Goal: Task Accomplishment & Management: Use online tool/utility

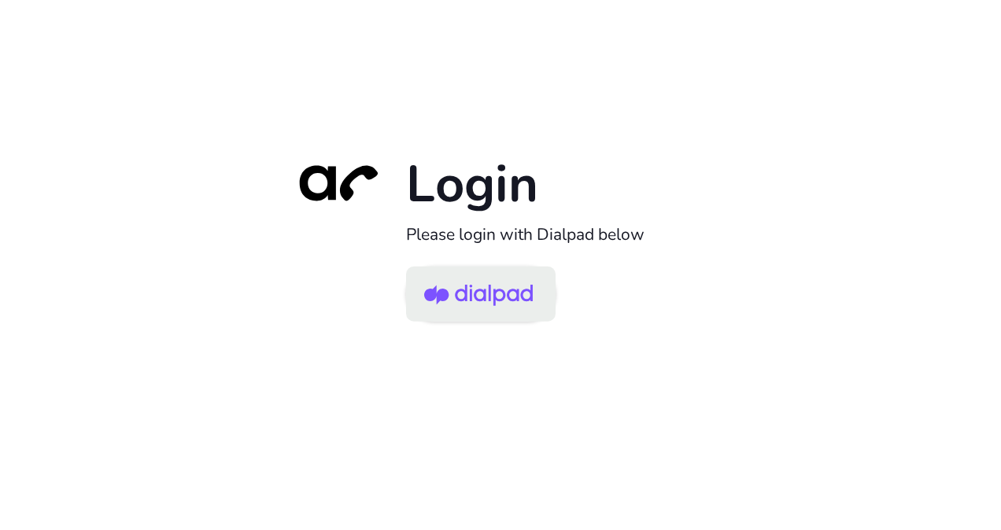
click at [461, 304] on img at bounding box center [478, 295] width 109 height 51
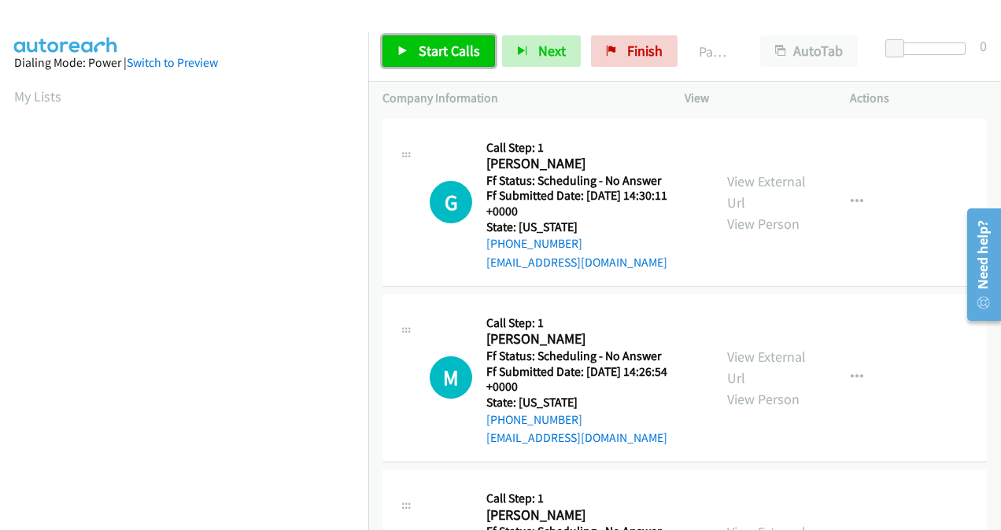
click at [450, 46] on span "Start Calls" at bounding box center [449, 51] width 61 height 18
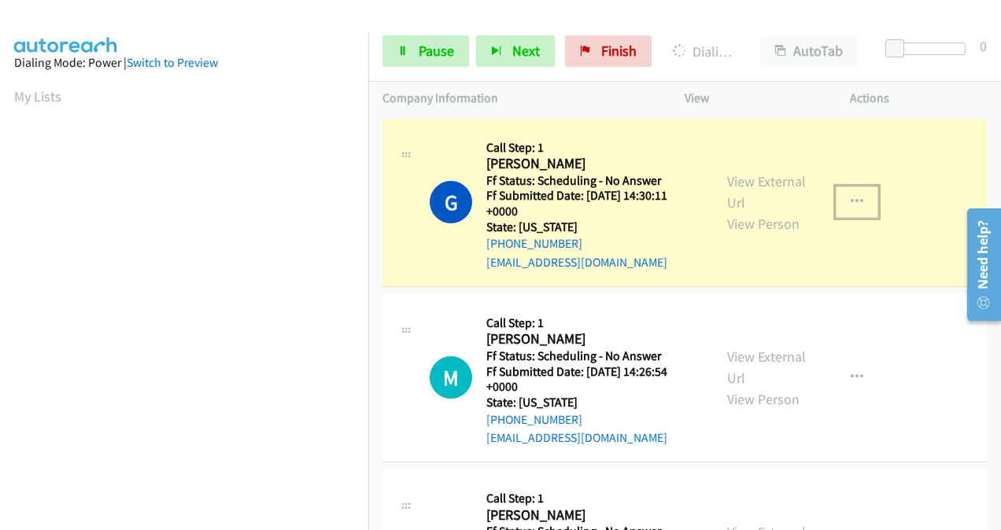
click at [851, 205] on icon "button" at bounding box center [857, 202] width 13 height 13
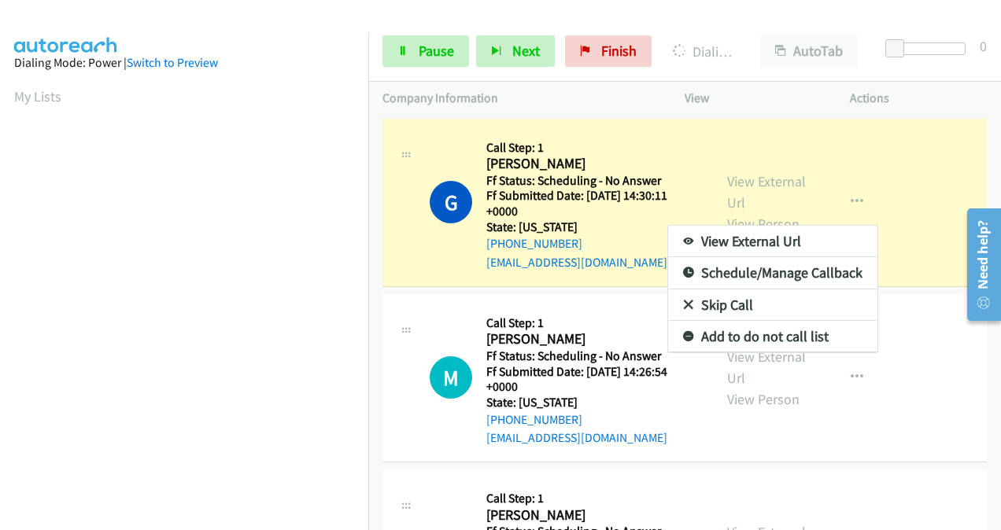
click at [737, 185] on div at bounding box center [500, 265] width 1001 height 530
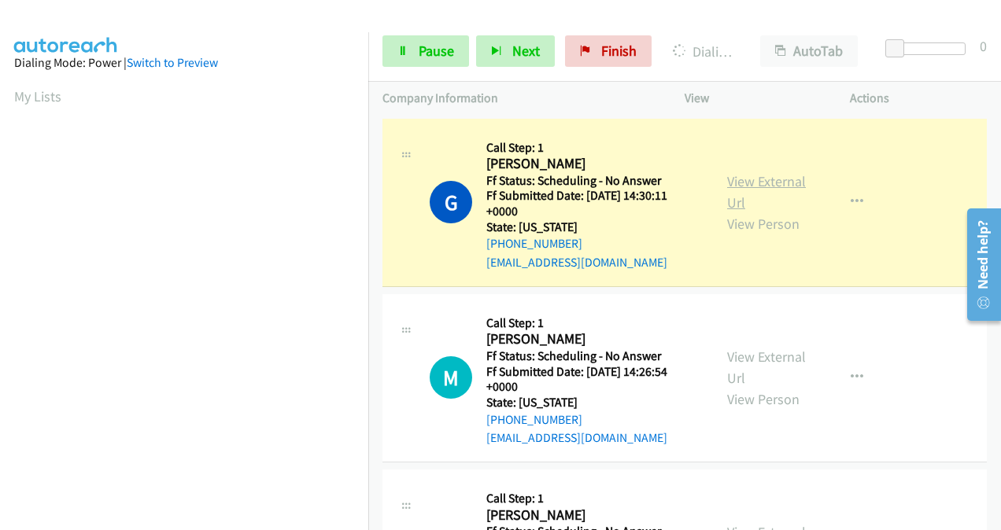
click at [738, 181] on link "View External Url" at bounding box center [766, 191] width 79 height 39
click at [733, 362] on link "View External Url" at bounding box center [766, 367] width 79 height 39
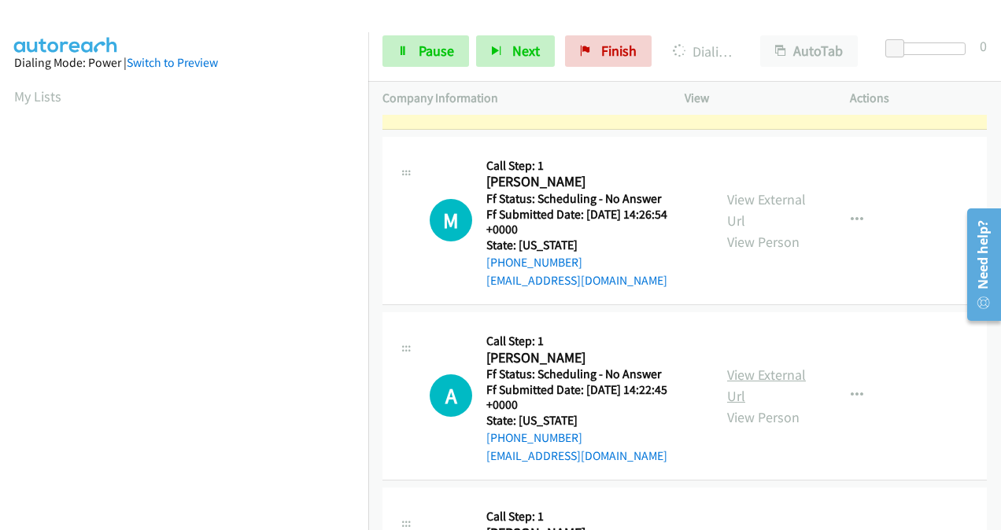
click at [740, 372] on link "View External Url" at bounding box center [766, 385] width 79 height 39
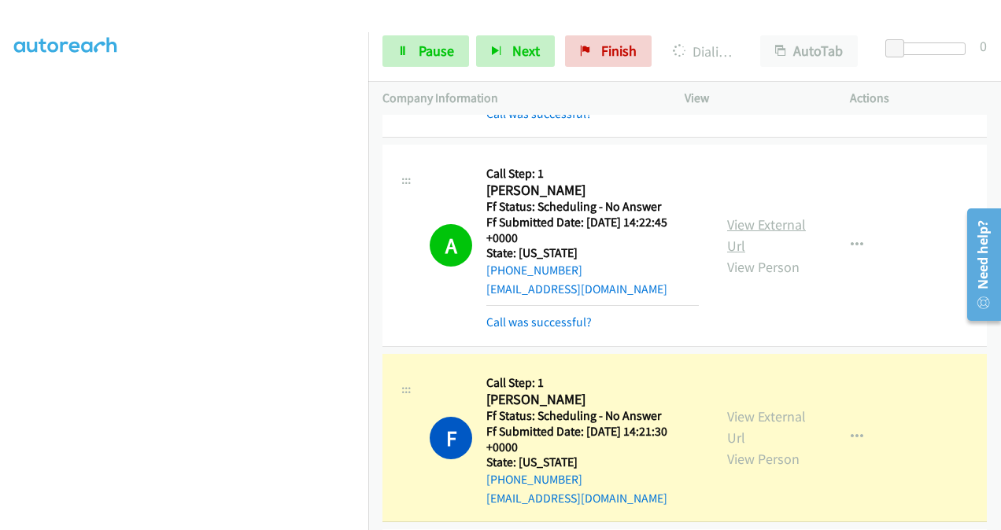
scroll to position [393, 0]
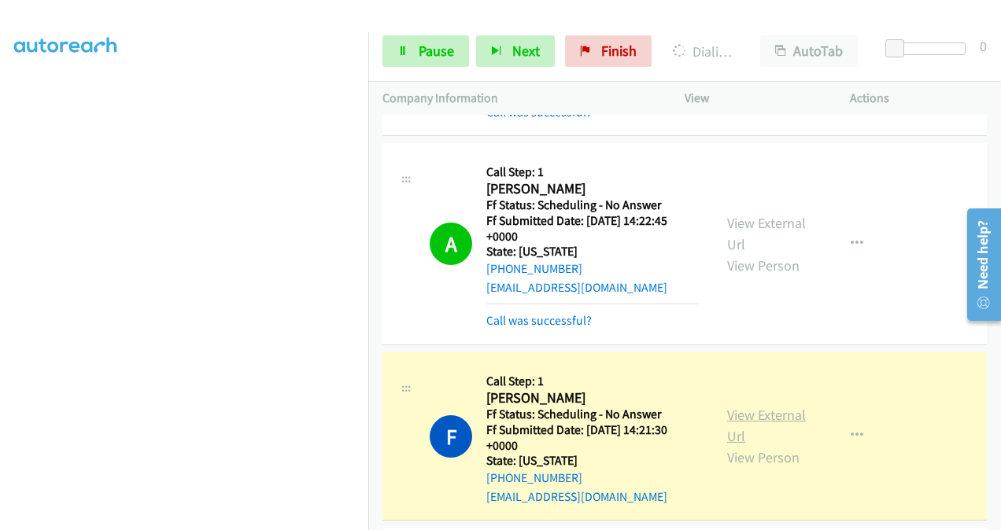
click at [727, 415] on link "View External Url" at bounding box center [766, 425] width 79 height 39
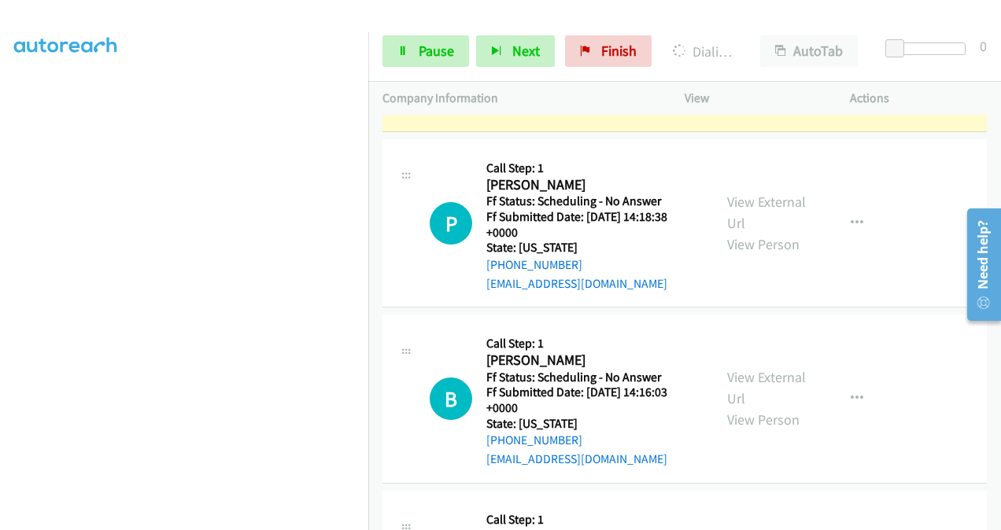
scroll to position [787, 0]
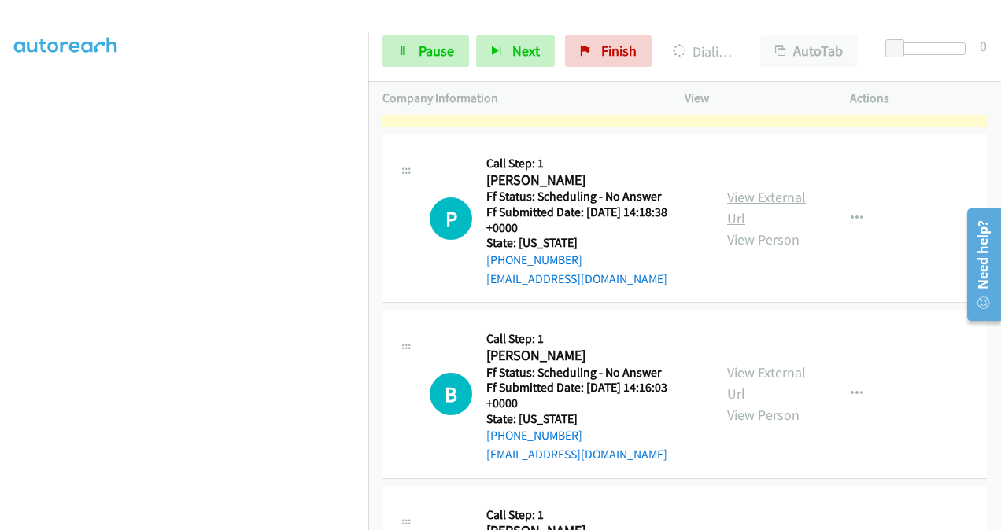
click at [730, 198] on link "View External Url" at bounding box center [766, 207] width 79 height 39
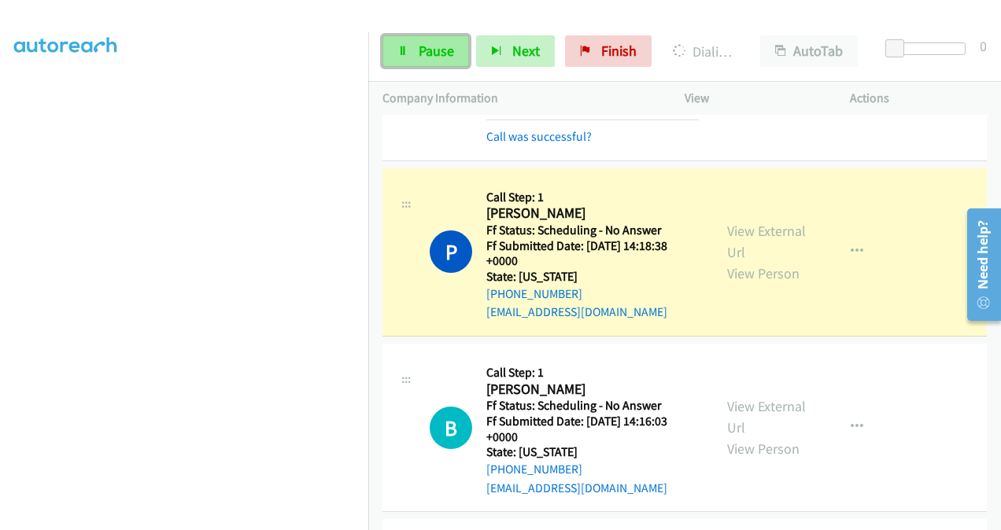
click at [430, 50] on span "Pause" at bounding box center [436, 51] width 35 height 18
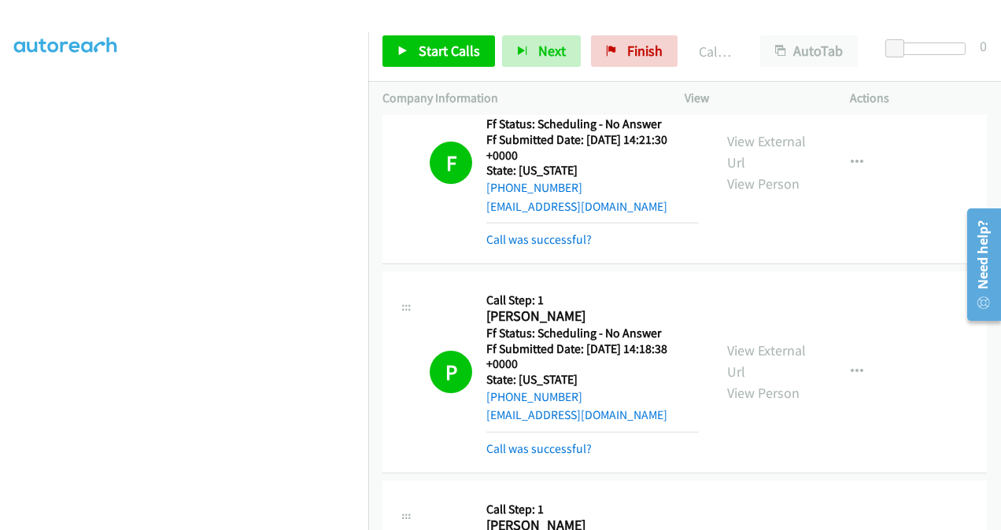
scroll to position [584, 0]
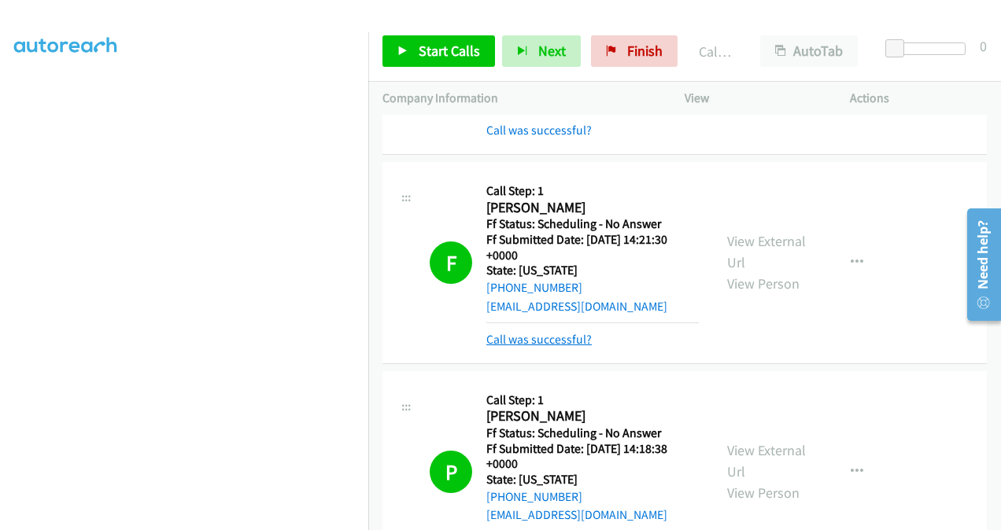
click at [551, 341] on link "Call was successful?" at bounding box center [538, 339] width 105 height 15
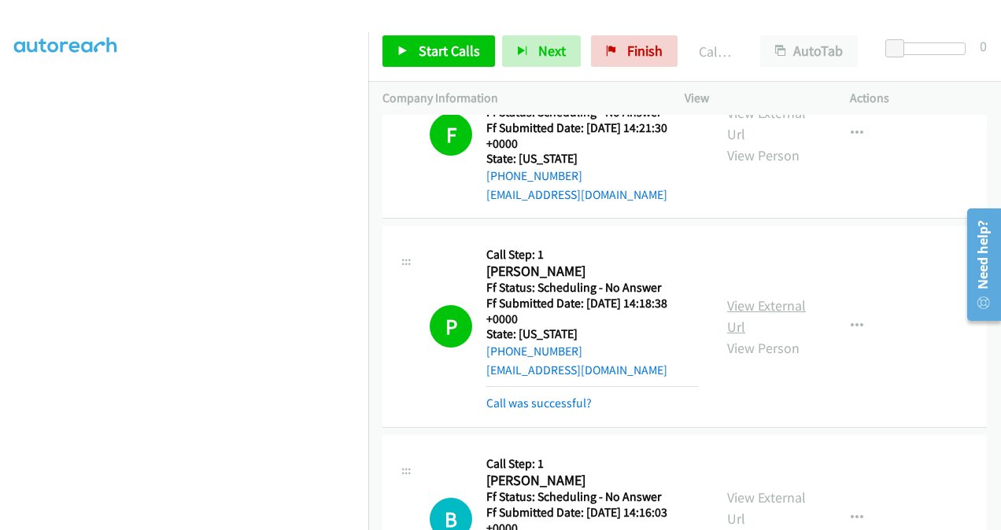
scroll to position [741, 0]
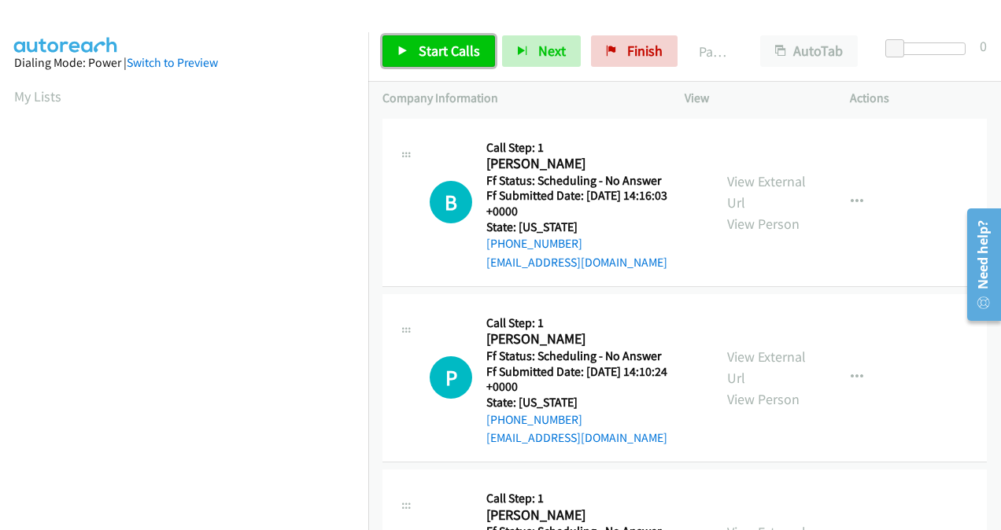
click at [434, 54] on span "Start Calls" at bounding box center [449, 51] width 61 height 18
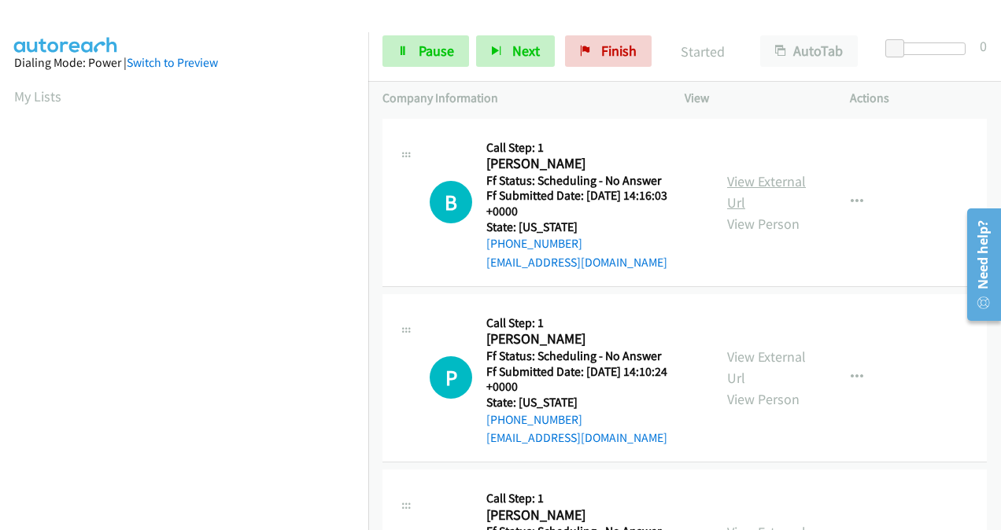
click at [731, 178] on link "View External Url" at bounding box center [766, 191] width 79 height 39
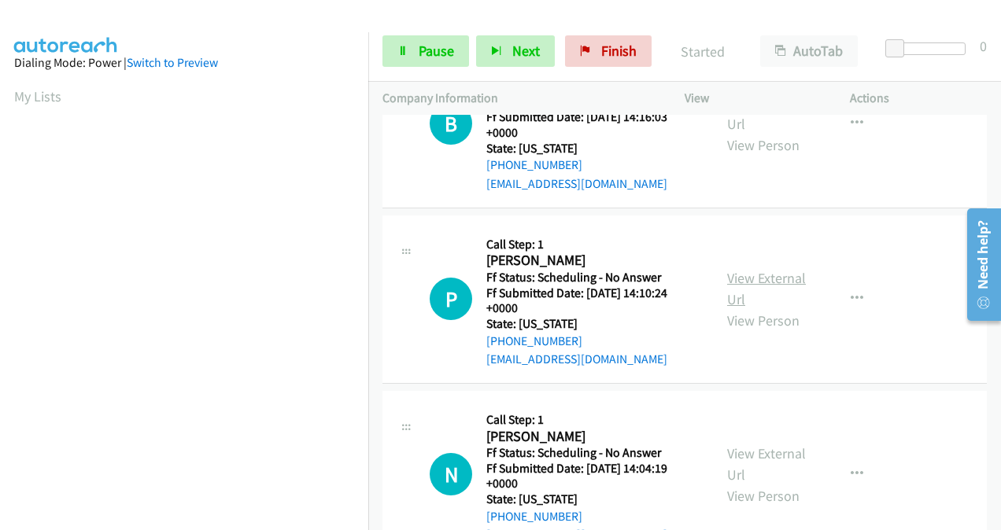
click at [742, 277] on link "View External Url" at bounding box center [766, 288] width 79 height 39
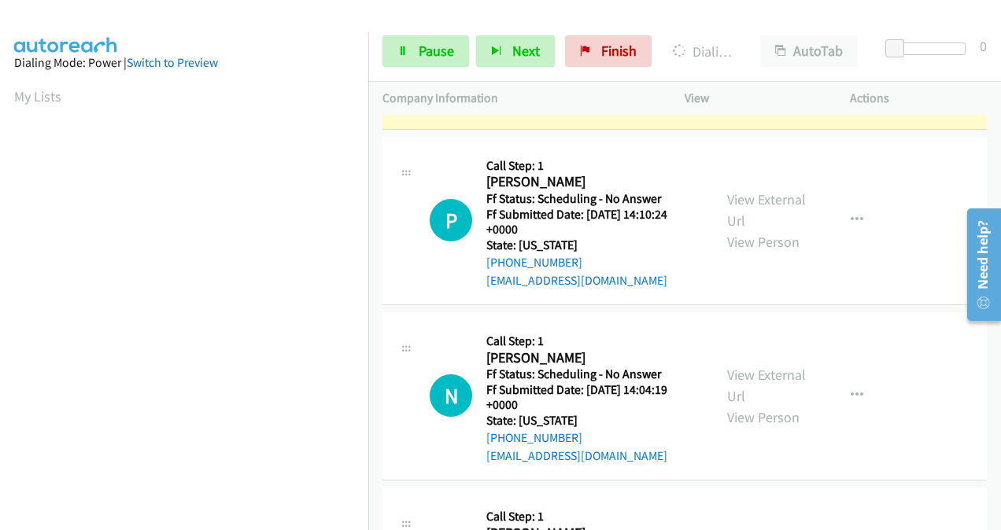
scroll to position [236, 0]
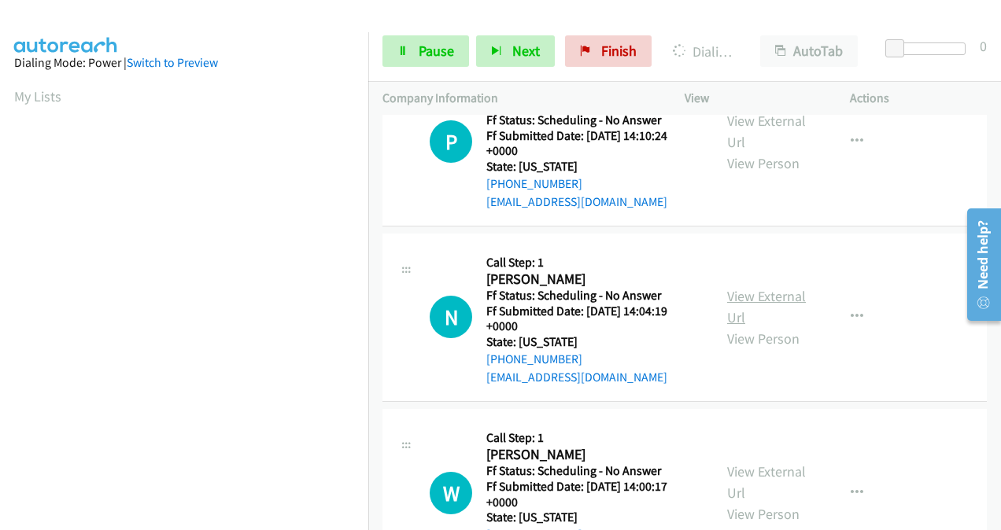
click at [733, 294] on link "View External Url" at bounding box center [766, 306] width 79 height 39
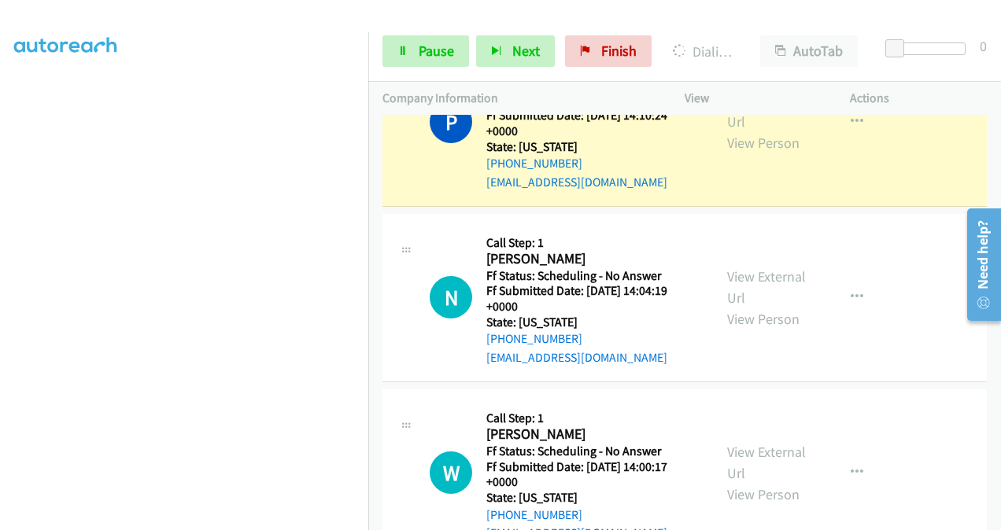
scroll to position [315, 0]
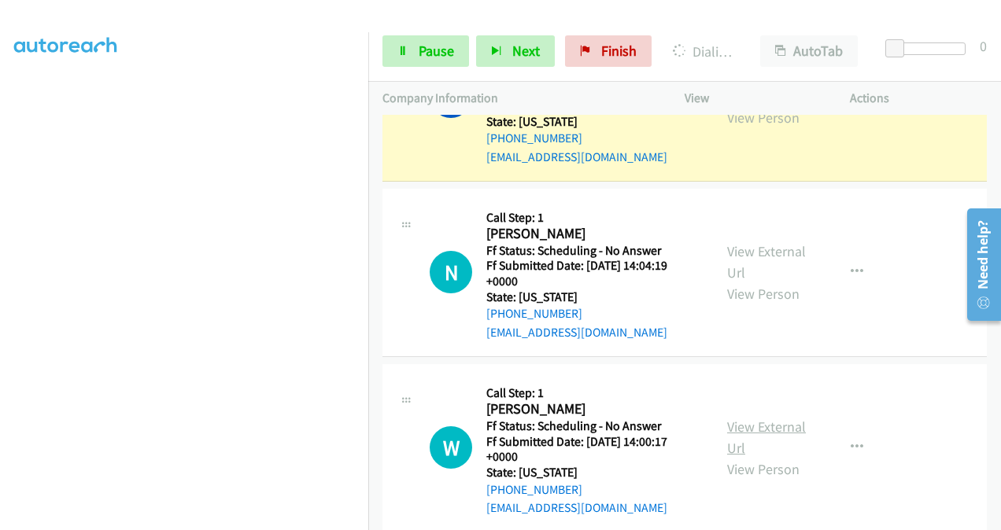
click at [738, 423] on link "View External Url" at bounding box center [766, 437] width 79 height 39
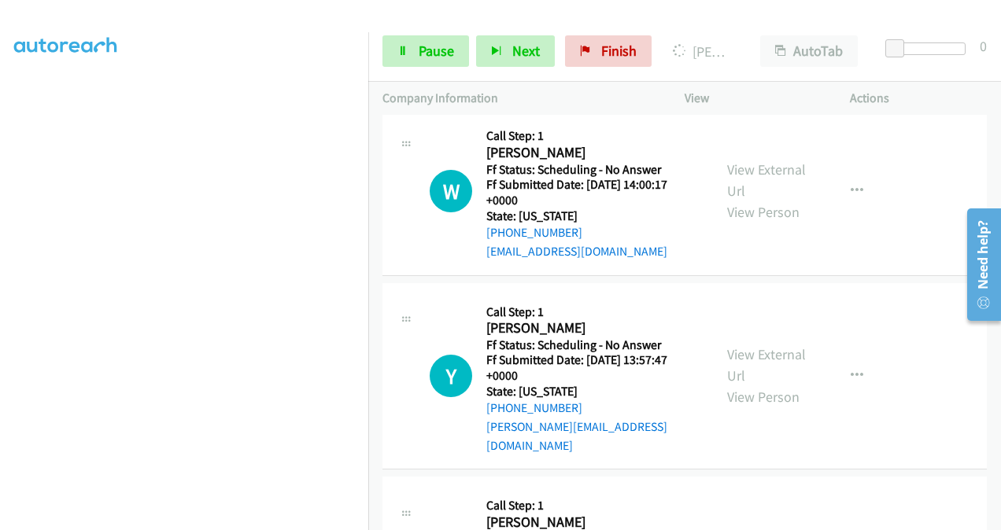
scroll to position [629, 0]
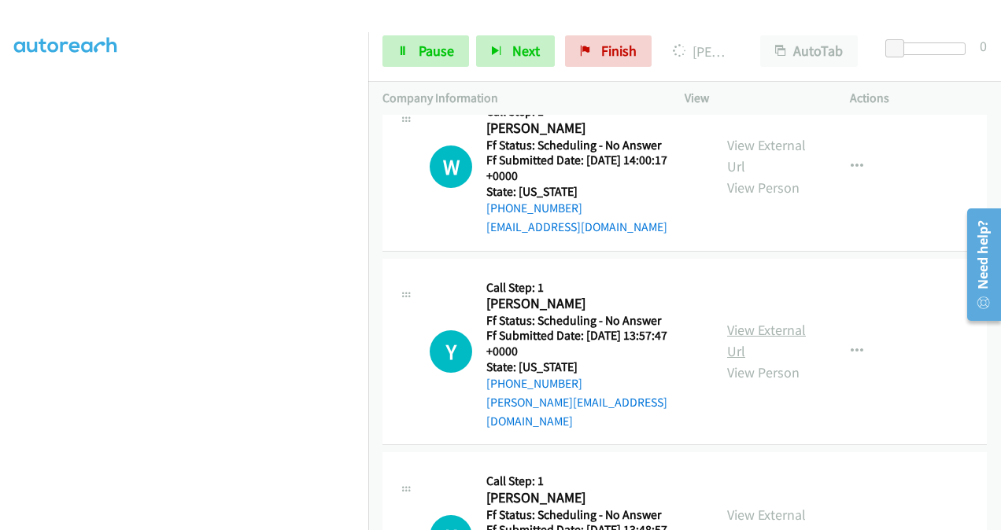
click at [737, 323] on link "View External Url" at bounding box center [766, 340] width 79 height 39
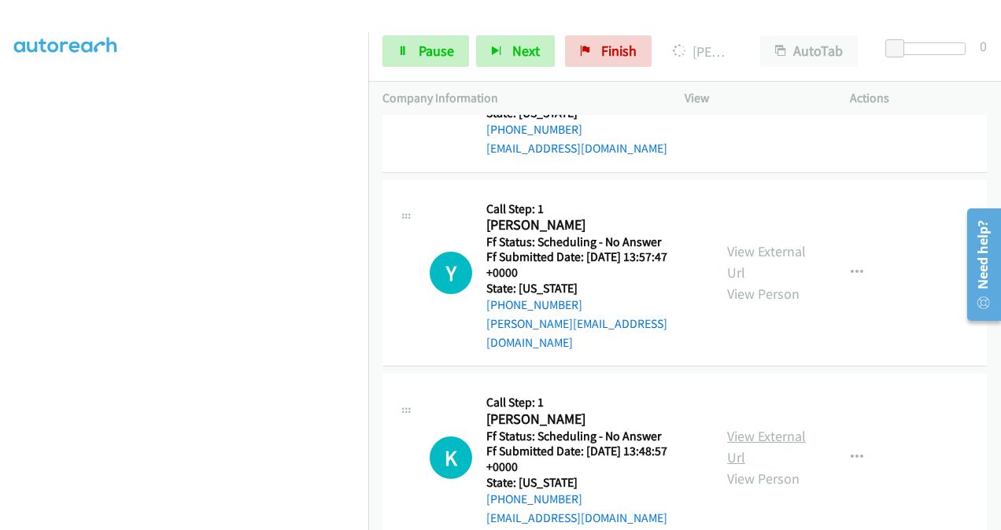
click at [733, 427] on link "View External Url" at bounding box center [766, 446] width 79 height 39
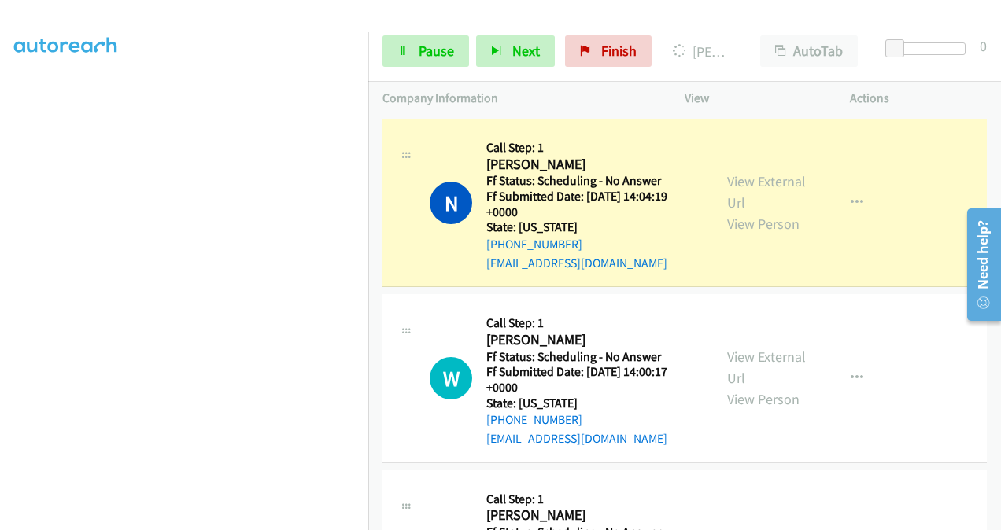
scroll to position [393, 0]
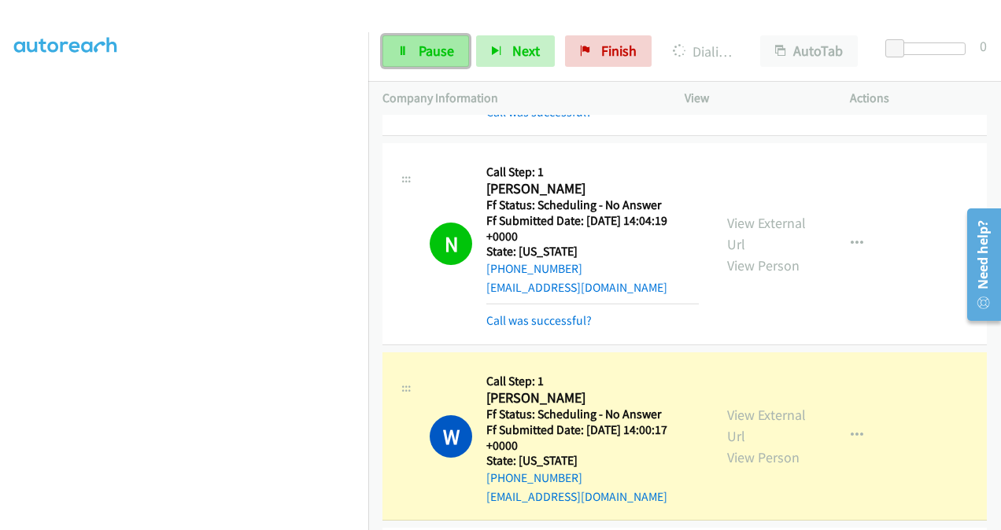
click at [431, 49] on span "Pause" at bounding box center [436, 51] width 35 height 18
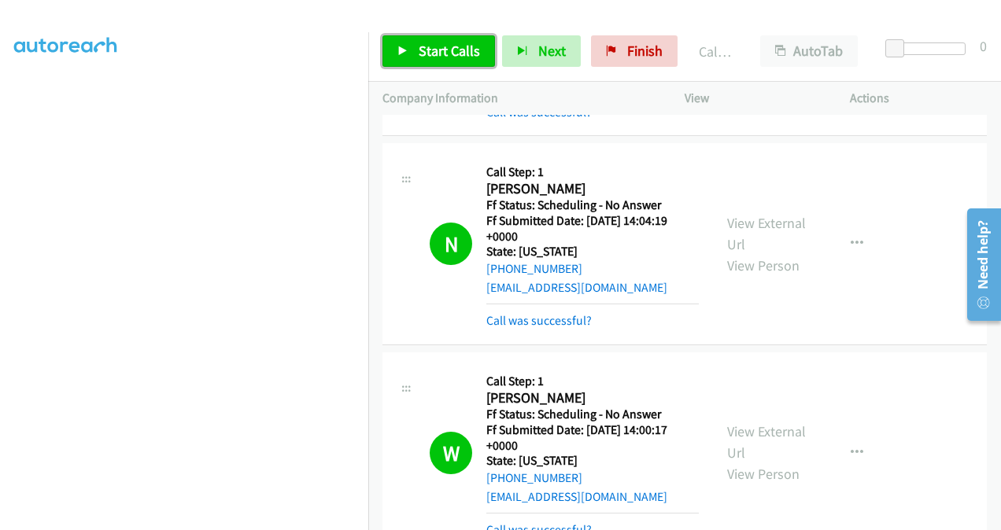
click at [423, 54] on span "Start Calls" at bounding box center [449, 51] width 61 height 18
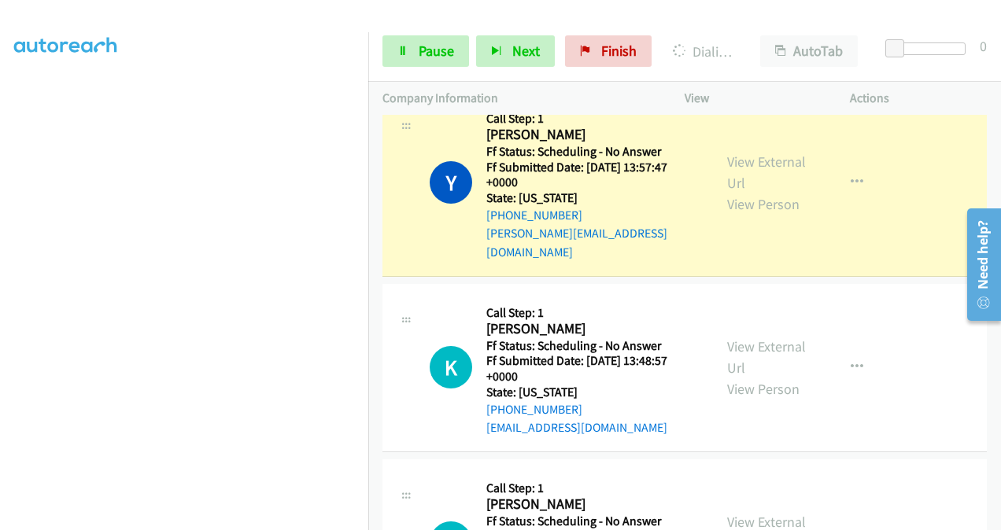
scroll to position [1023, 0]
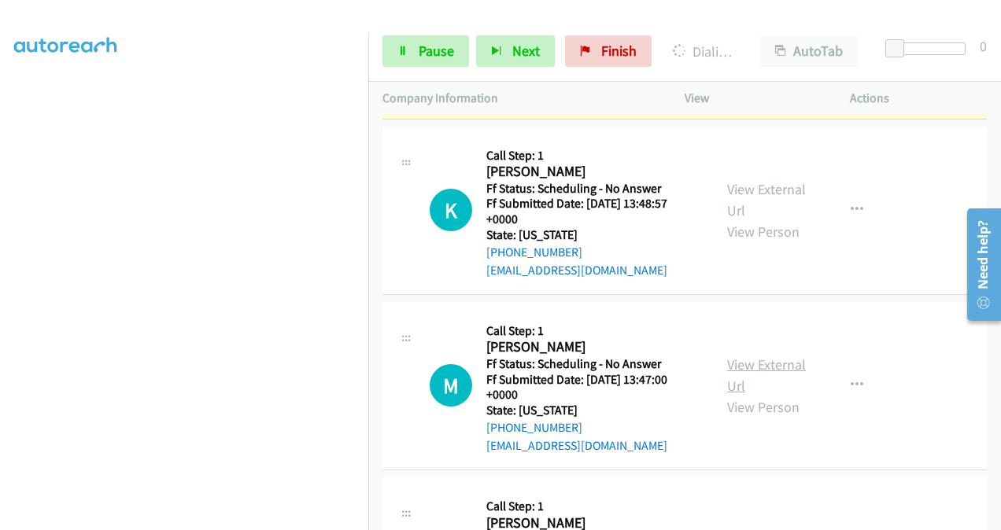
click at [729, 356] on link "View External Url" at bounding box center [766, 375] width 79 height 39
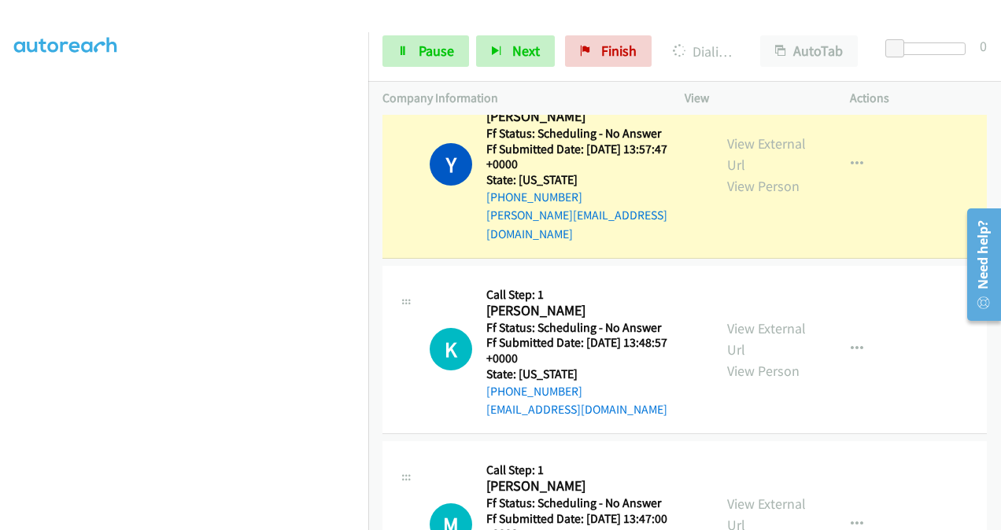
scroll to position [787, 0]
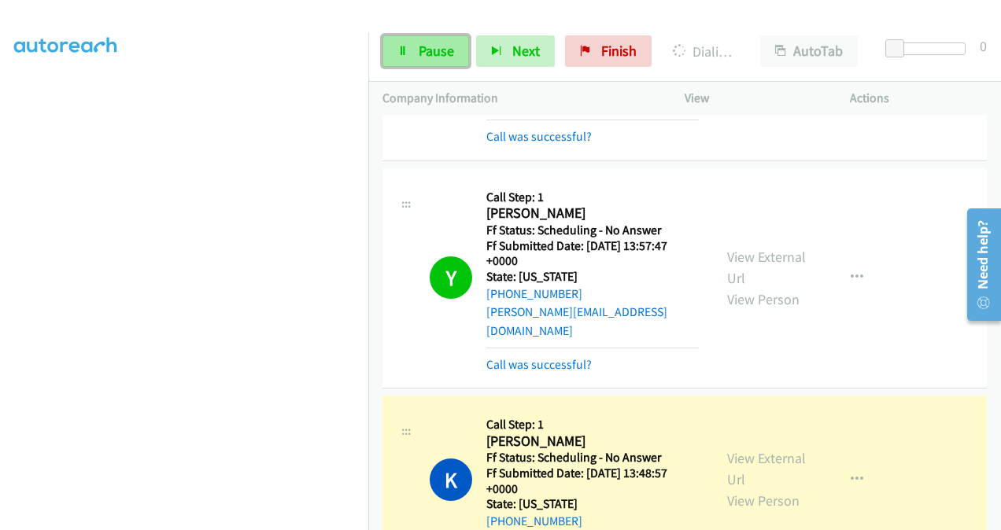
click at [426, 49] on span "Pause" at bounding box center [436, 51] width 35 height 18
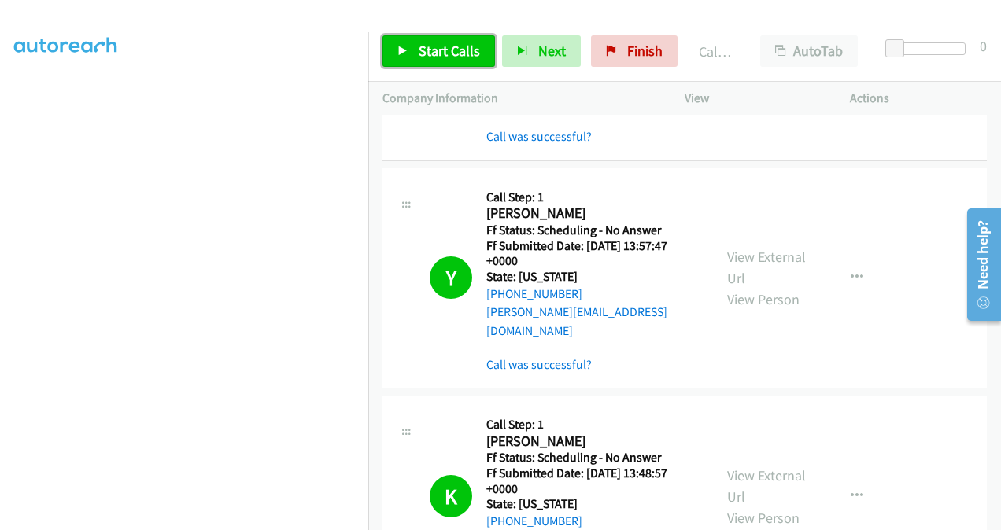
click at [437, 49] on span "Start Calls" at bounding box center [449, 51] width 61 height 18
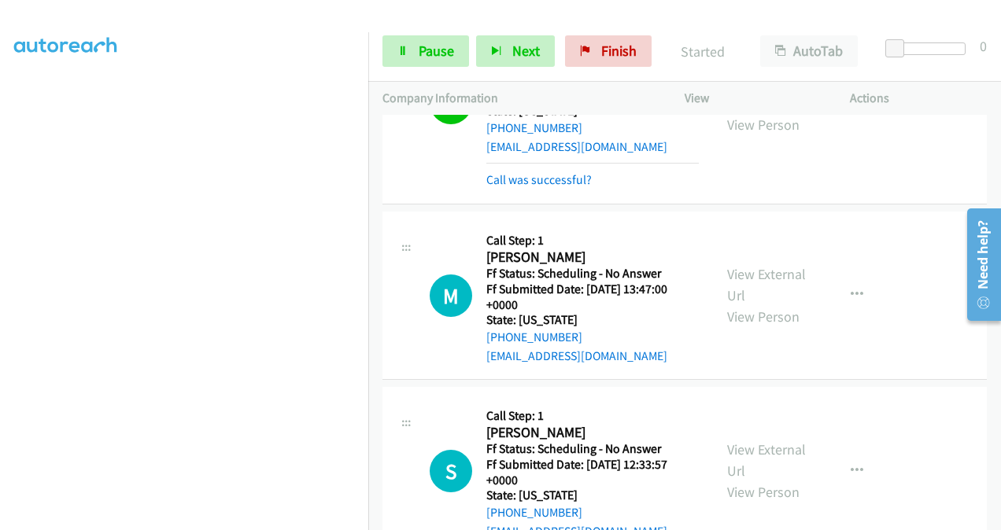
scroll to position [1259, 0]
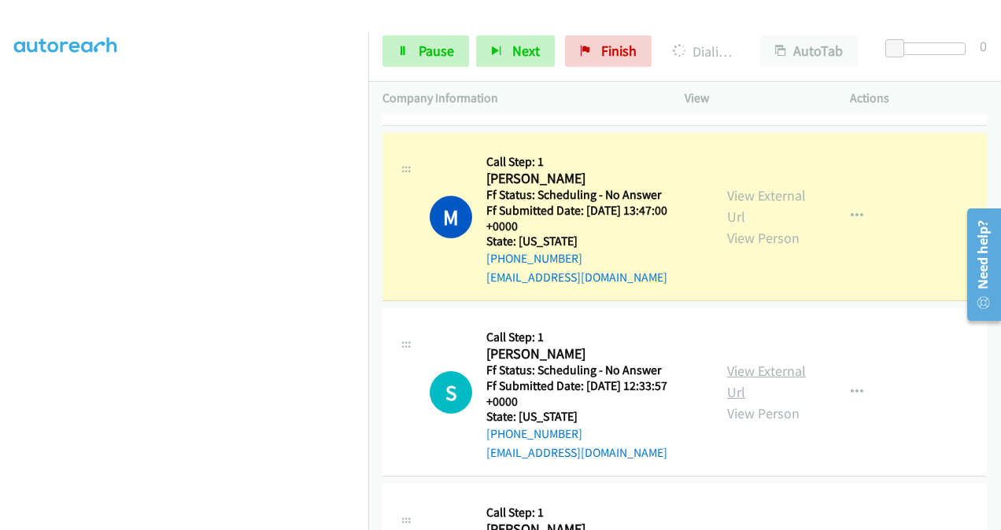
click at [729, 362] on link "View External Url" at bounding box center [766, 381] width 79 height 39
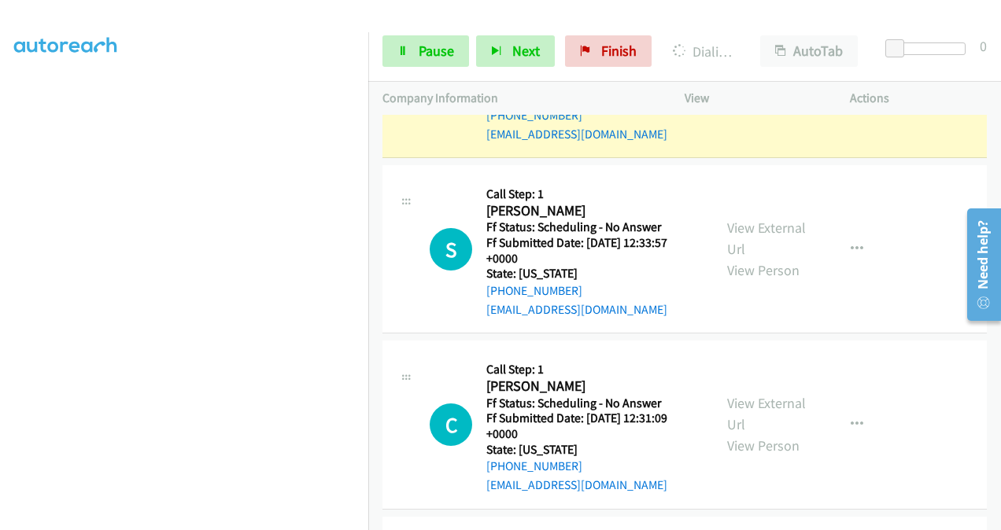
scroll to position [1416, 0]
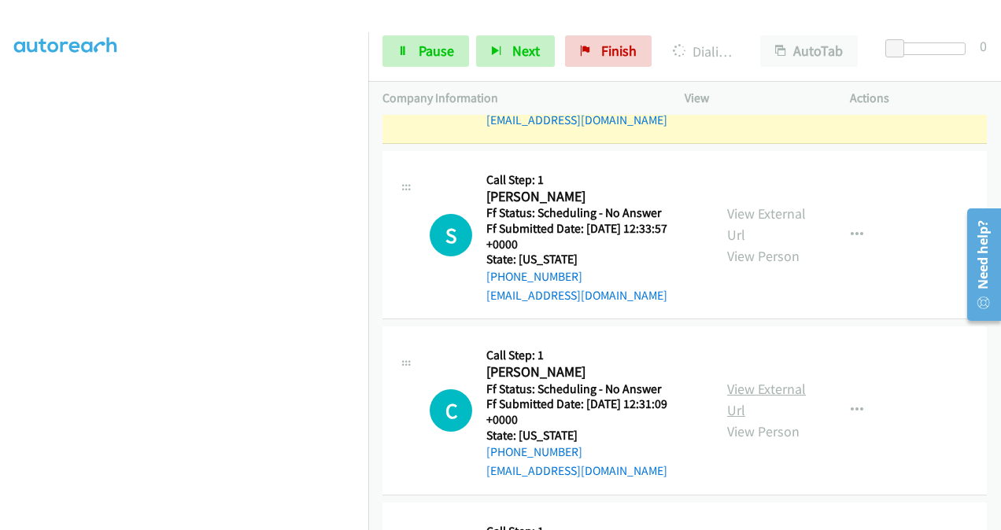
click at [729, 380] on link "View External Url" at bounding box center [766, 399] width 79 height 39
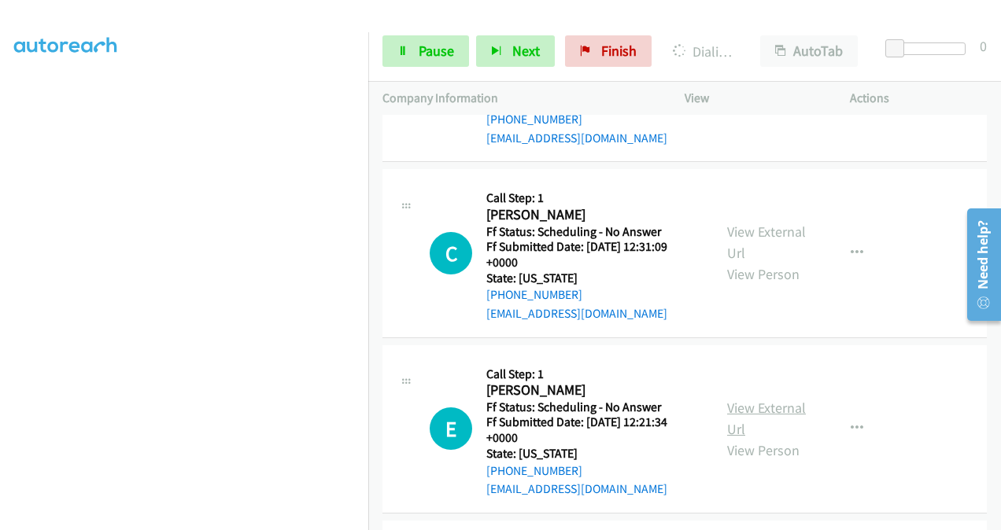
click at [733, 399] on link "View External Url" at bounding box center [766, 418] width 79 height 39
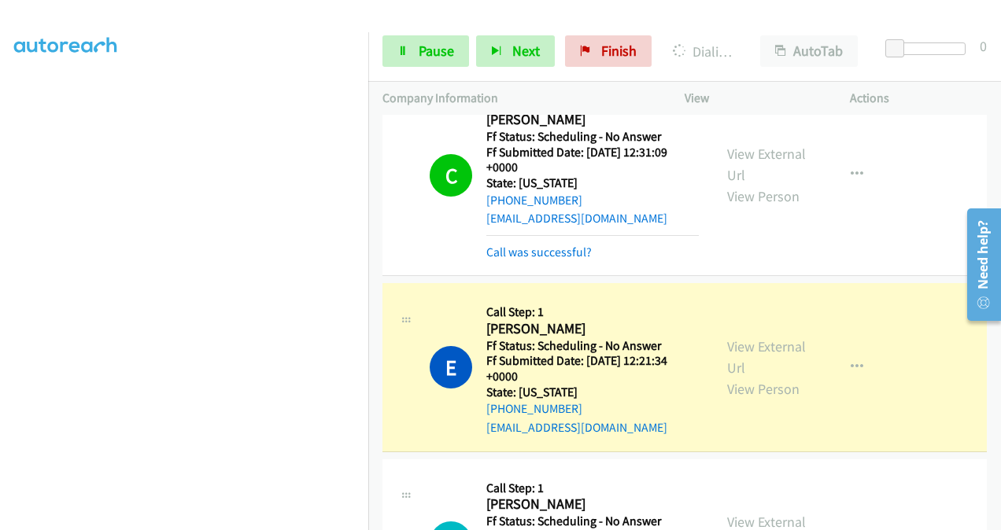
scroll to position [1843, 0]
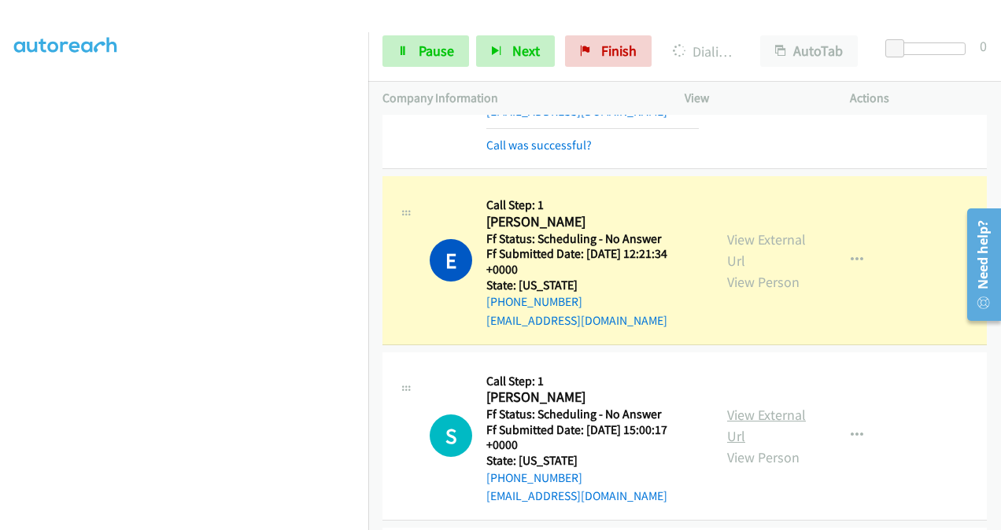
click at [737, 406] on link "View External Url" at bounding box center [766, 425] width 79 height 39
click at [436, 49] on span "Pause" at bounding box center [436, 51] width 35 height 18
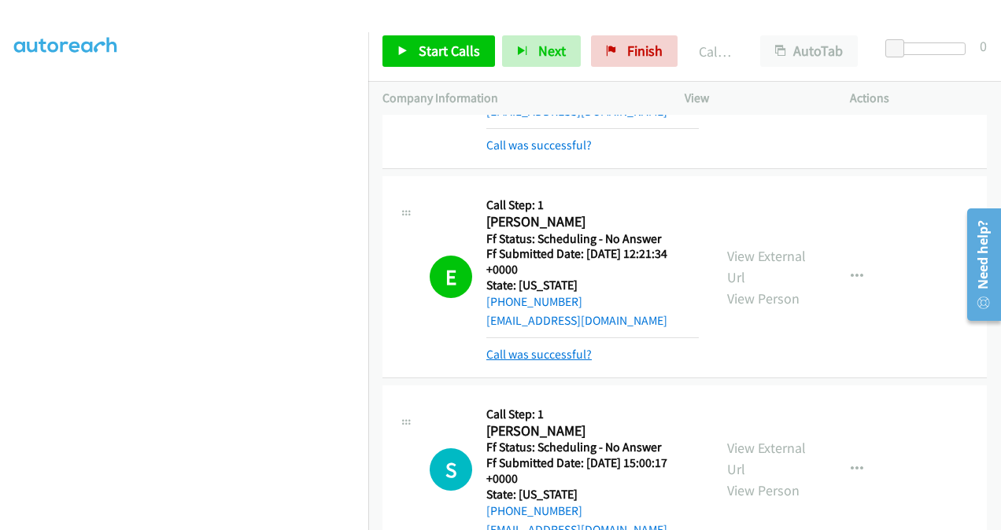
click at [499, 347] on link "Call was successful?" at bounding box center [538, 354] width 105 height 15
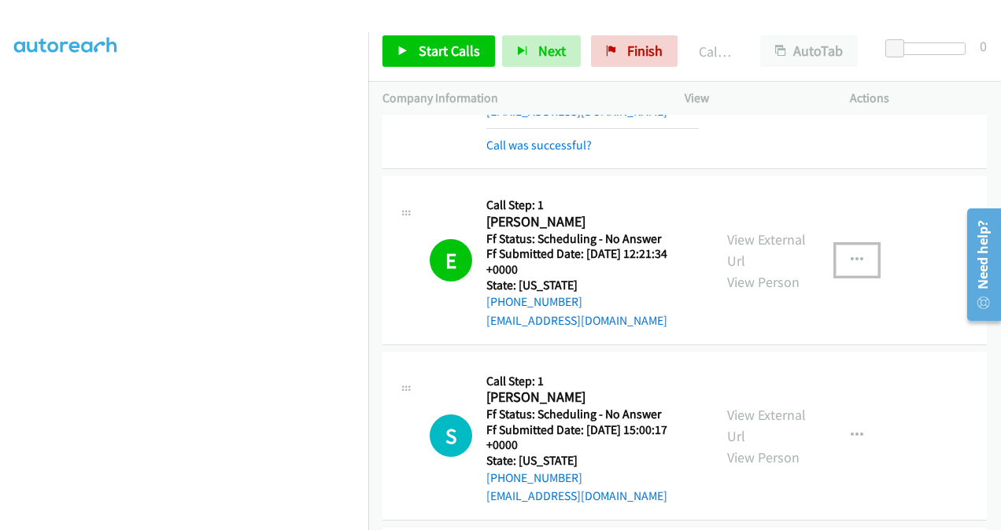
click at [851, 254] on icon "button" at bounding box center [857, 260] width 13 height 13
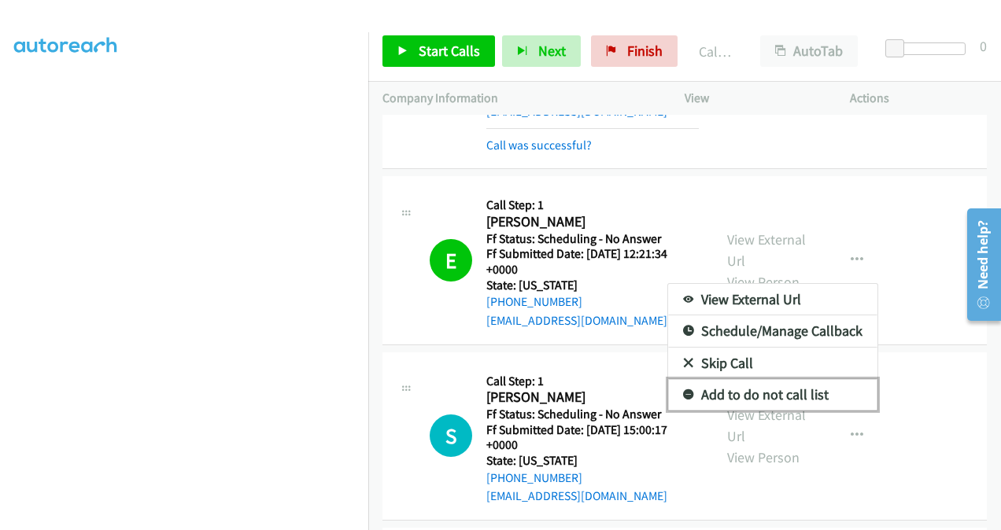
click at [710, 379] on link "Add to do not call list" at bounding box center [772, 394] width 209 height 31
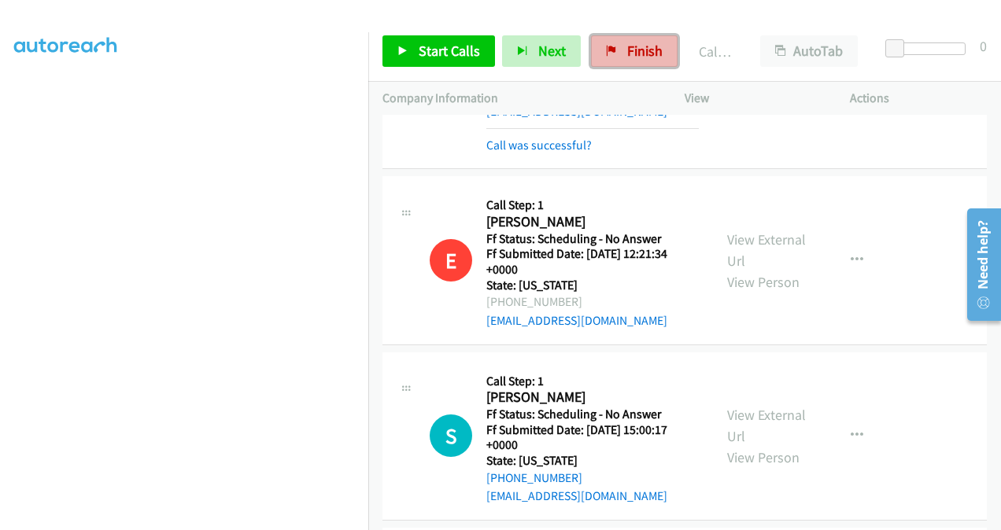
click at [637, 48] on span "Finish" at bounding box center [644, 51] width 35 height 18
